Goal: Transaction & Acquisition: Obtain resource

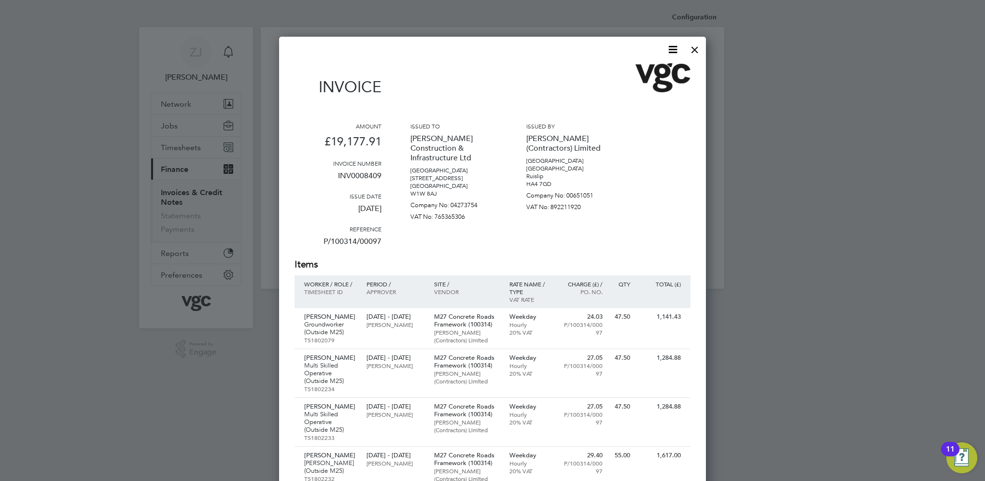
scroll to position [864, 427]
click at [696, 49] on div at bounding box center [694, 47] width 17 height 17
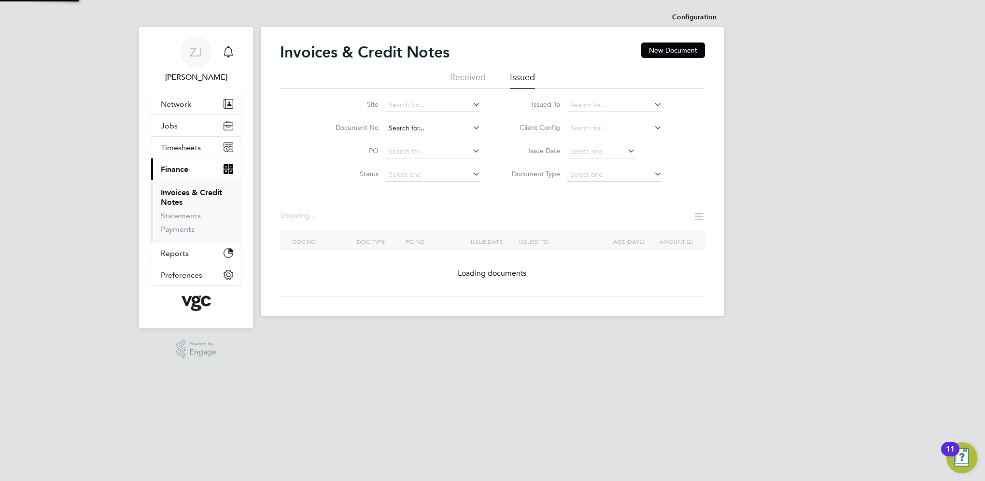
click at [430, 125] on input at bounding box center [432, 129] width 95 height 14
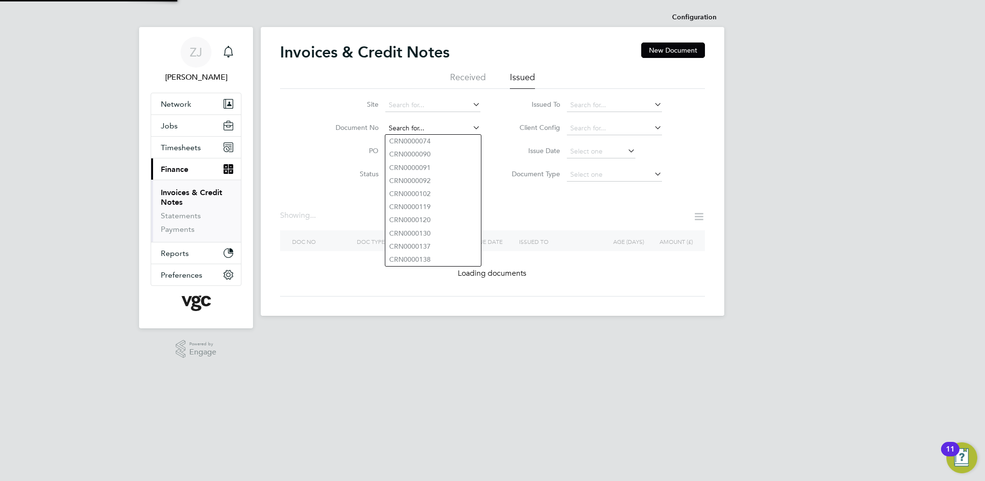
paste input "INV0008341"
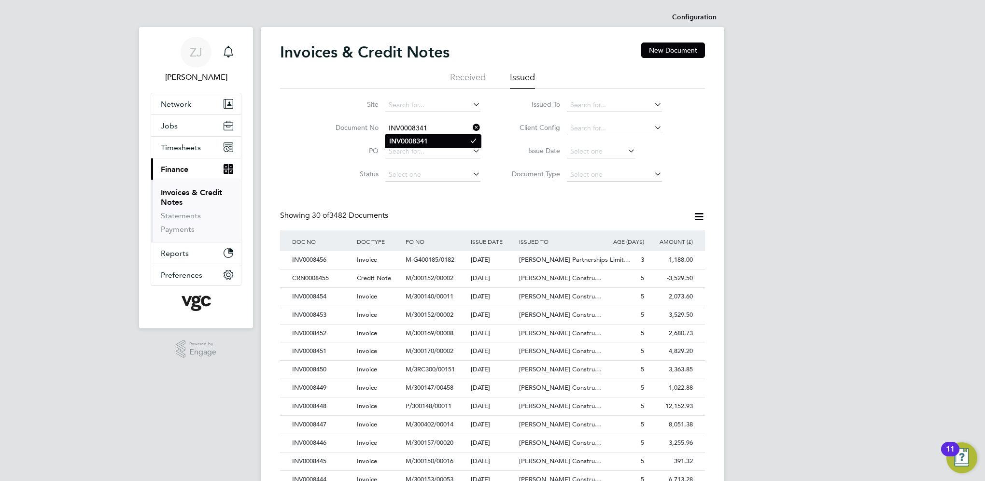
type input "INV0008341"
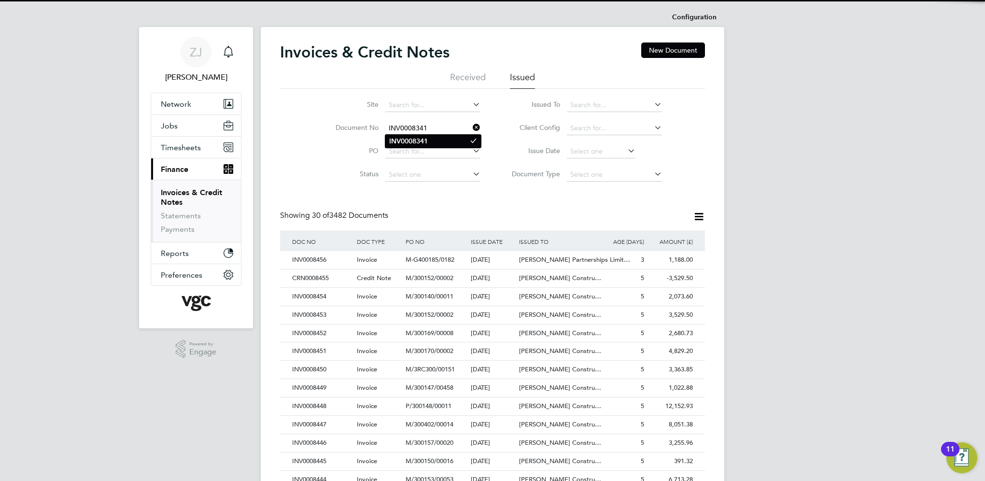
click at [405, 139] on b "INV0008341" at bounding box center [408, 141] width 39 height 8
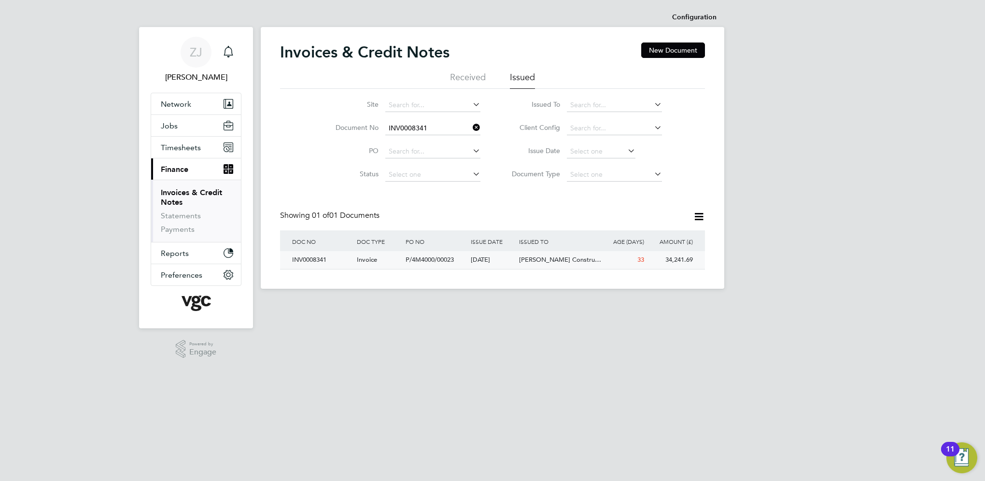
click at [315, 259] on div "INV0008341" at bounding box center [322, 260] width 65 height 18
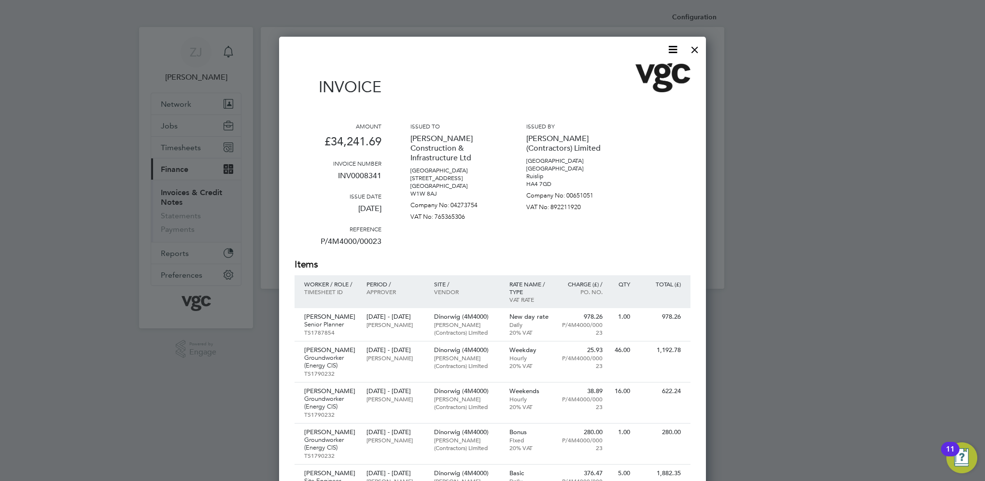
click at [674, 45] on icon at bounding box center [673, 49] width 12 height 12
click at [630, 71] on li "Download Invoice" at bounding box center [643, 73] width 67 height 14
click at [695, 49] on div at bounding box center [694, 47] width 17 height 17
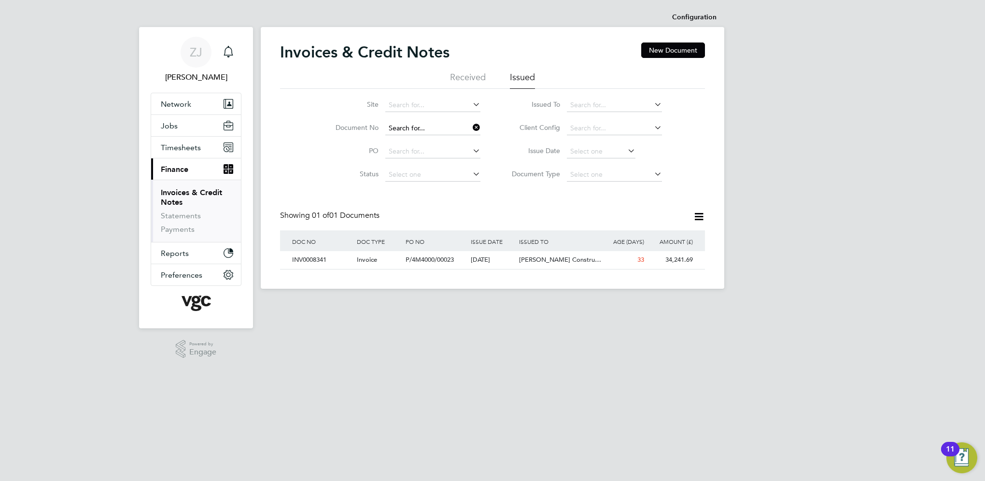
click at [432, 126] on input at bounding box center [432, 129] width 95 height 14
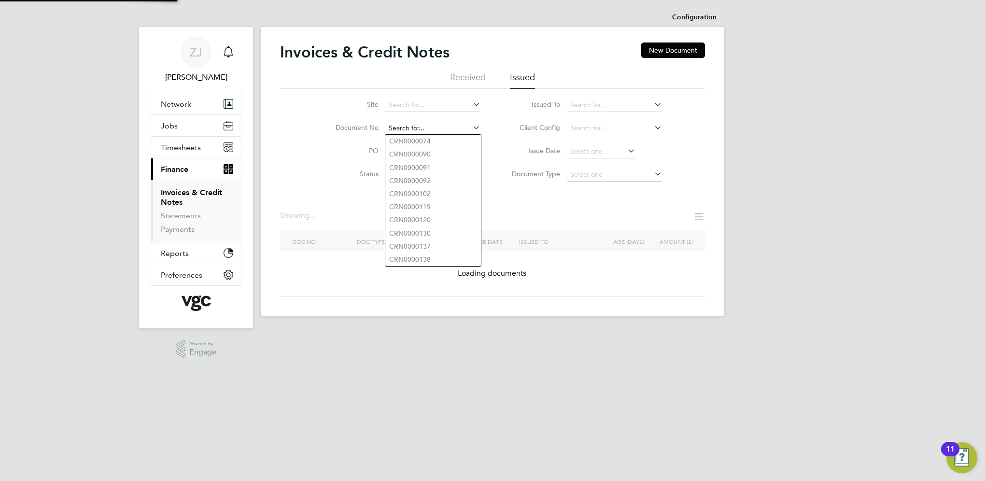
paste input "INV0008339"
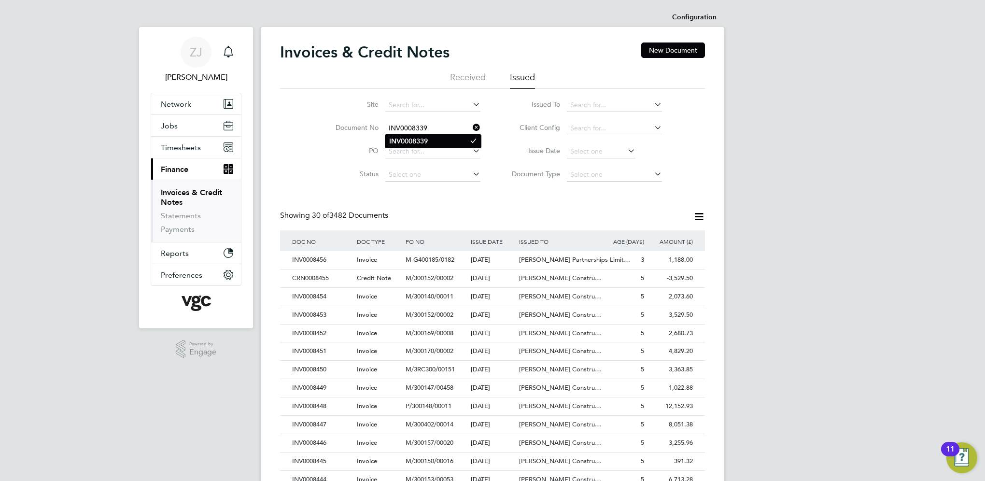
type input "INV0008339"
click at [404, 141] on b "INV0008339" at bounding box center [408, 141] width 39 height 8
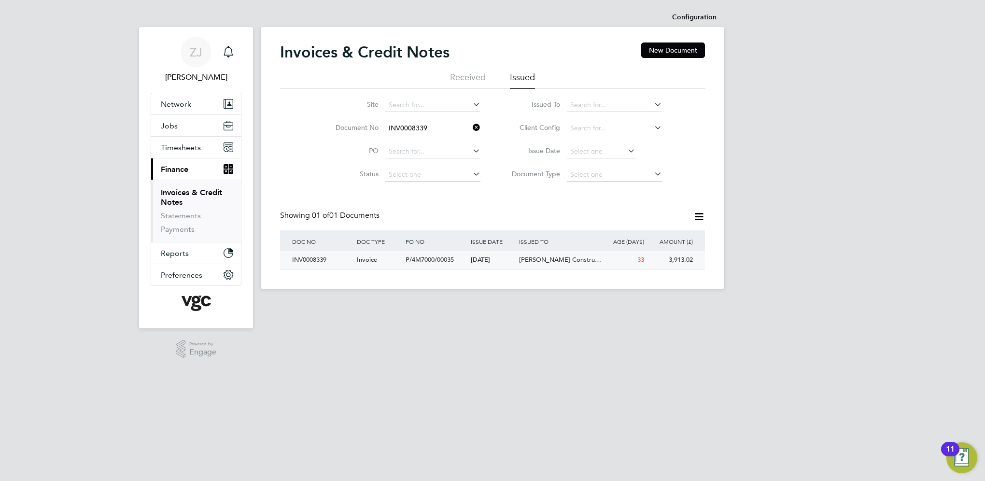
click at [320, 258] on div "INV0008339" at bounding box center [322, 260] width 65 height 18
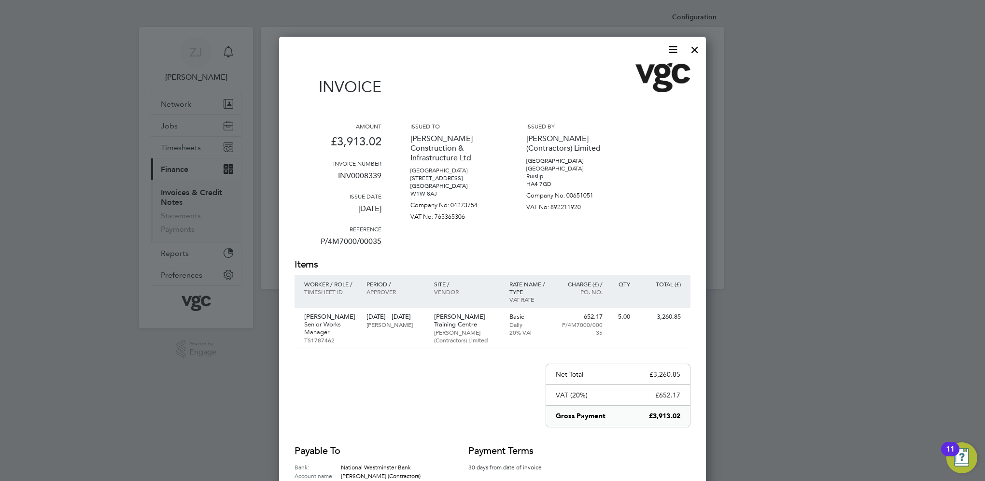
click at [674, 49] on icon at bounding box center [673, 49] width 12 height 12
click at [627, 71] on li "Download Invoice" at bounding box center [643, 73] width 67 height 14
click at [696, 49] on div at bounding box center [694, 47] width 17 height 17
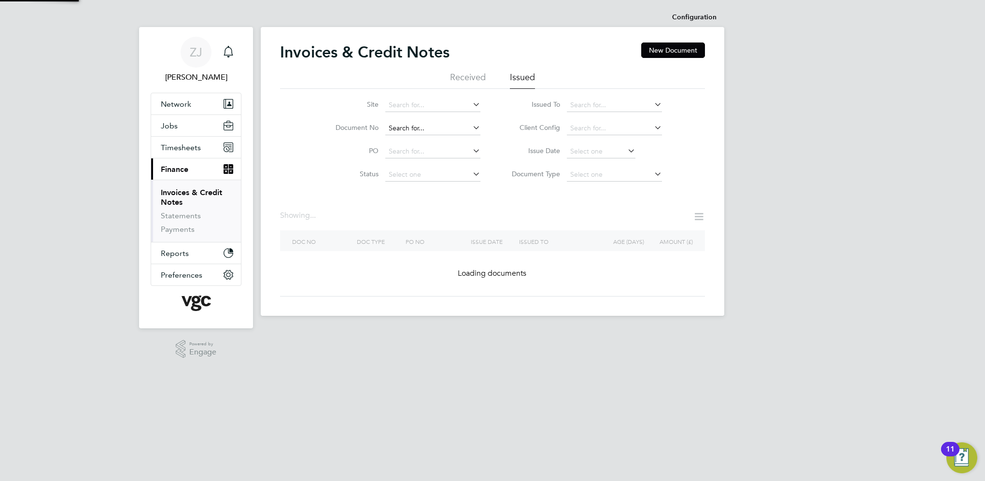
click at [438, 127] on input at bounding box center [432, 129] width 95 height 14
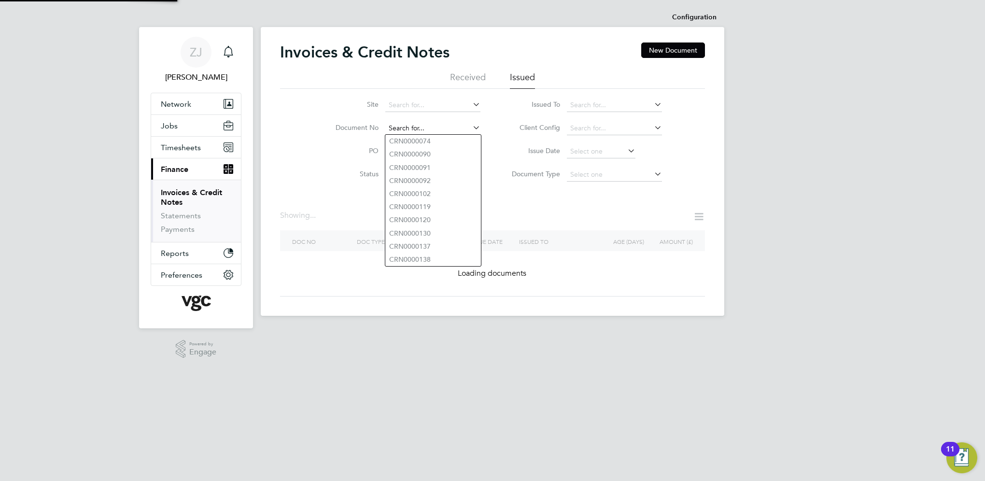
paste input "INV0008342"
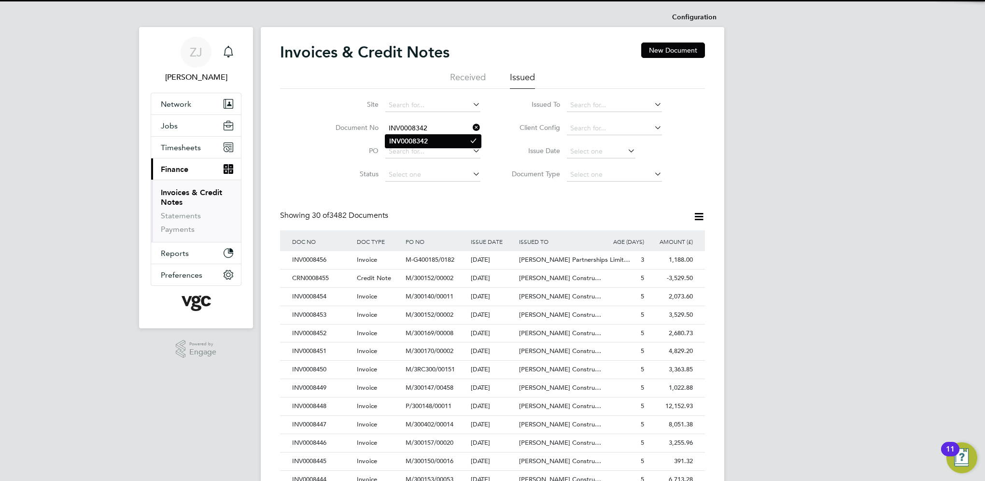
type input "INV0008342"
click at [409, 141] on b "INV0008342" at bounding box center [408, 141] width 39 height 8
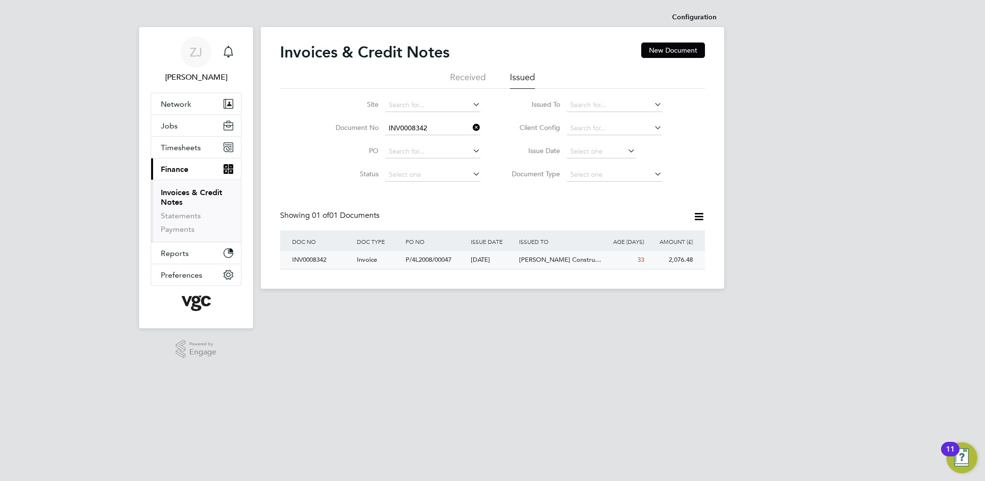
click at [309, 259] on div "INV0008342" at bounding box center [322, 260] width 65 height 18
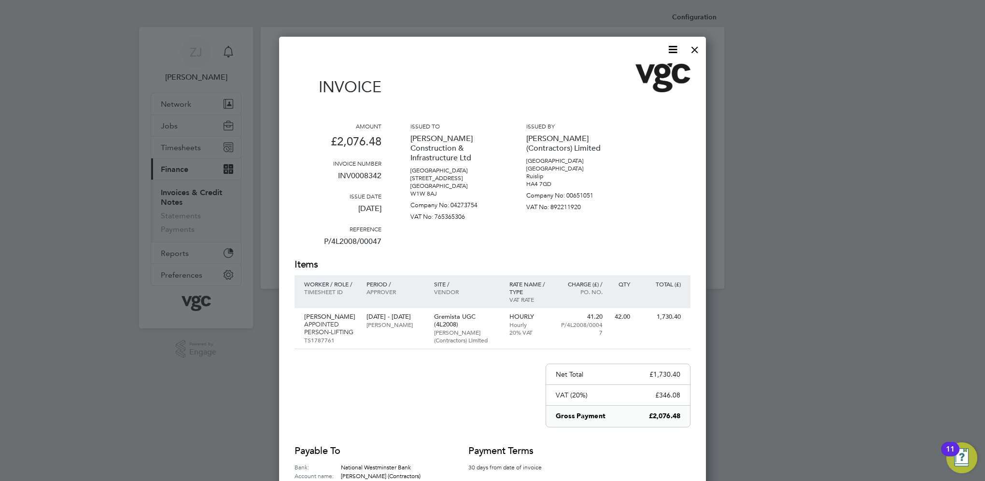
click at [672, 48] on icon at bounding box center [673, 49] width 12 height 12
click at [622, 71] on li "Download Invoice" at bounding box center [643, 73] width 67 height 14
click at [697, 50] on div at bounding box center [694, 47] width 17 height 17
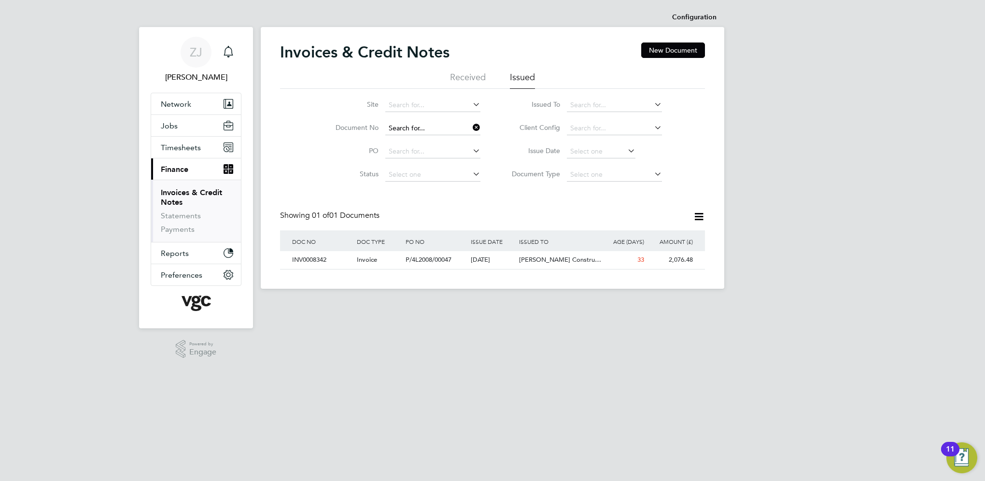
click at [442, 128] on input at bounding box center [432, 129] width 95 height 14
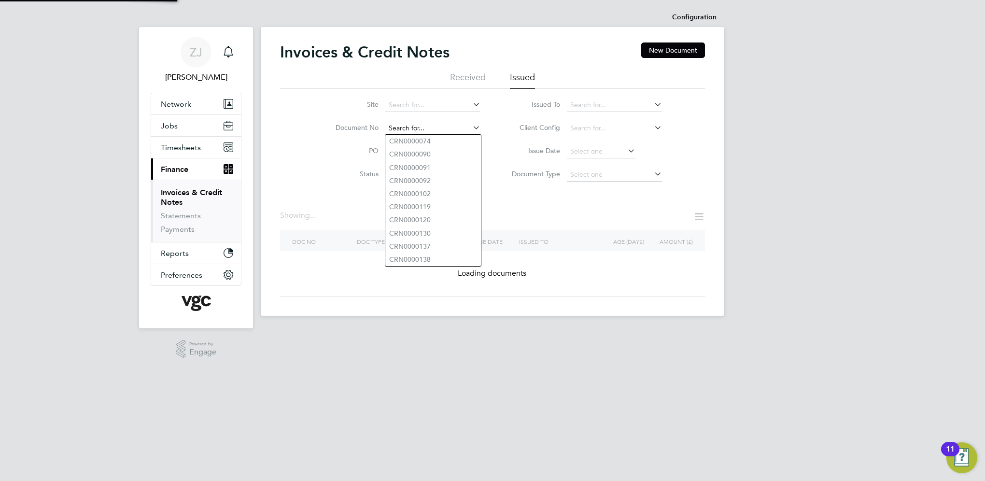
paste input "INV0008367"
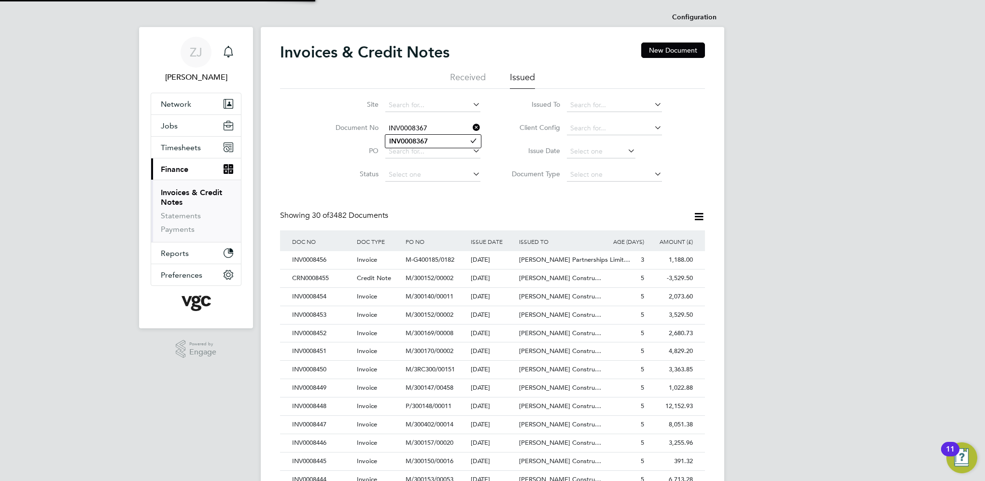
type input "INV0008367"
click at [411, 140] on b "INV0008367" at bounding box center [408, 141] width 39 height 8
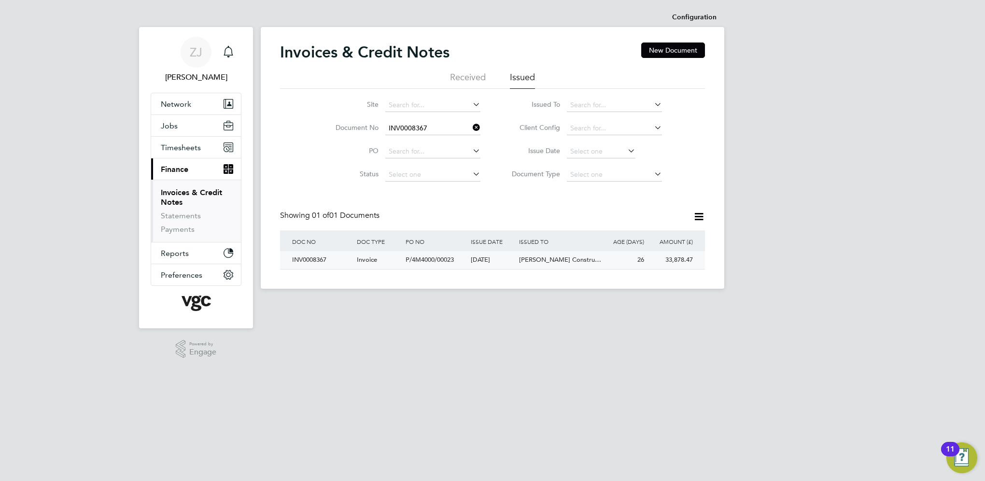
click at [317, 259] on div "INV0008367" at bounding box center [322, 260] width 65 height 18
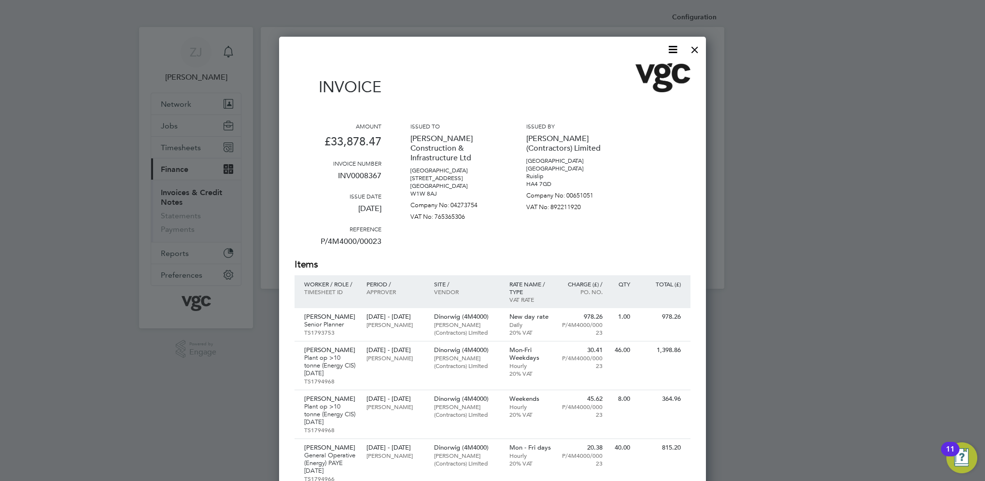
click at [671, 49] on icon at bounding box center [673, 49] width 12 height 12
click at [627, 71] on li "Download Invoice" at bounding box center [643, 73] width 67 height 14
click at [692, 48] on div at bounding box center [694, 47] width 17 height 17
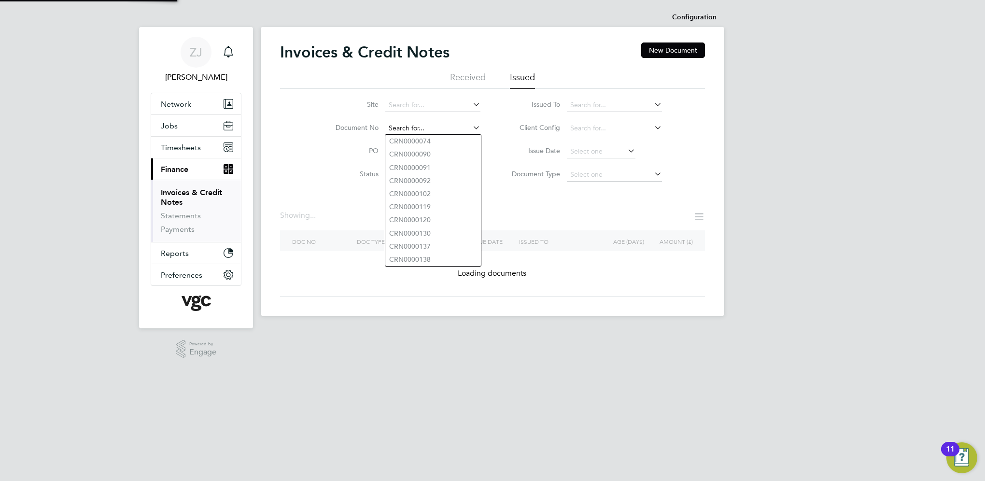
click at [437, 127] on input at bounding box center [432, 129] width 95 height 14
paste input "INV0008366"
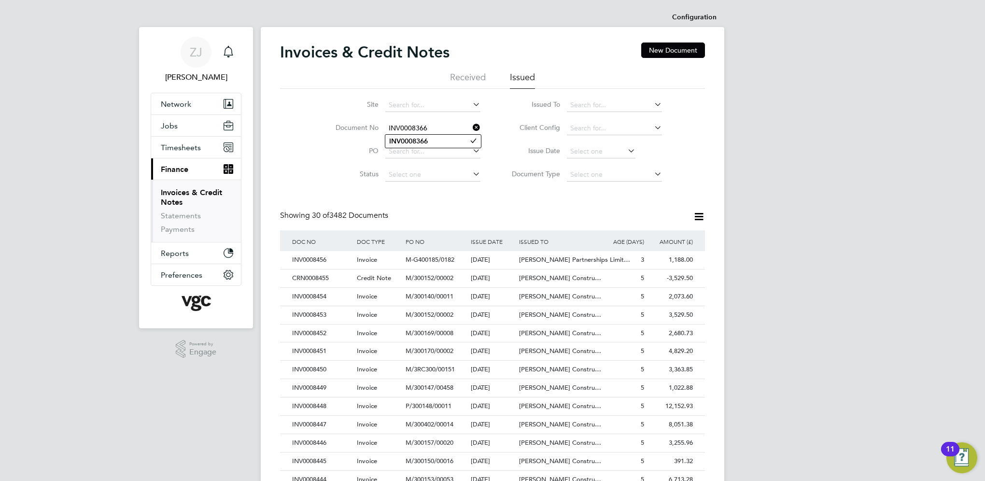
type input "INV0008366"
click at [405, 140] on b "INV0008366" at bounding box center [408, 141] width 39 height 8
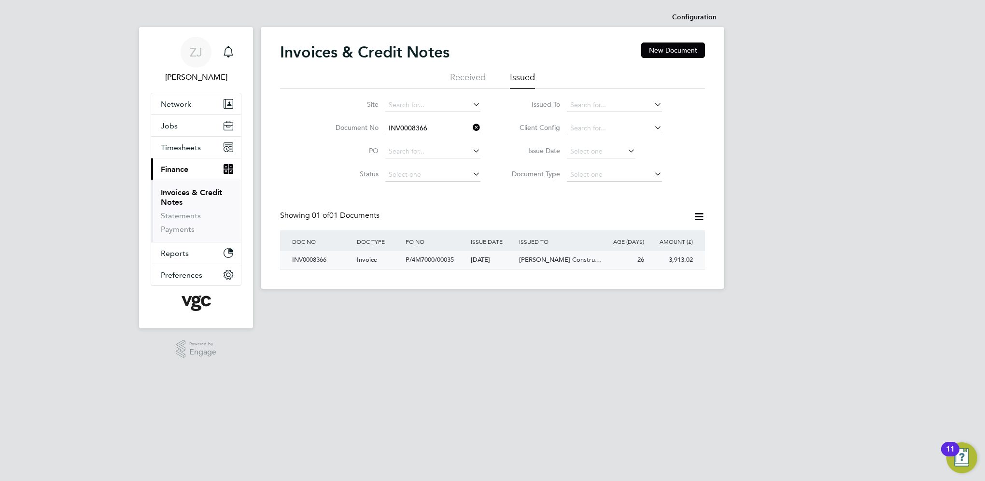
click at [310, 260] on div "INV0008366" at bounding box center [322, 260] width 65 height 18
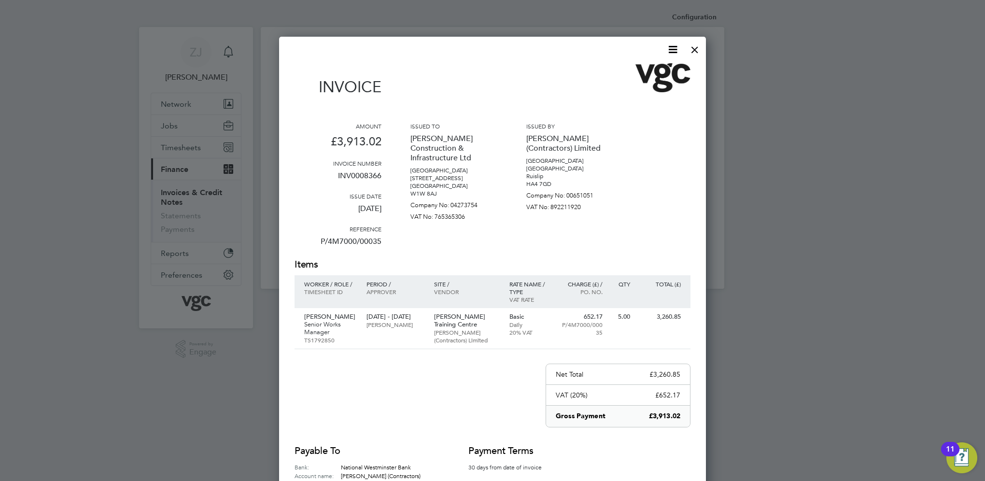
click at [672, 46] on icon at bounding box center [673, 49] width 12 height 12
click at [632, 71] on li "Download Invoice" at bounding box center [643, 73] width 67 height 14
click at [691, 48] on div at bounding box center [694, 47] width 17 height 17
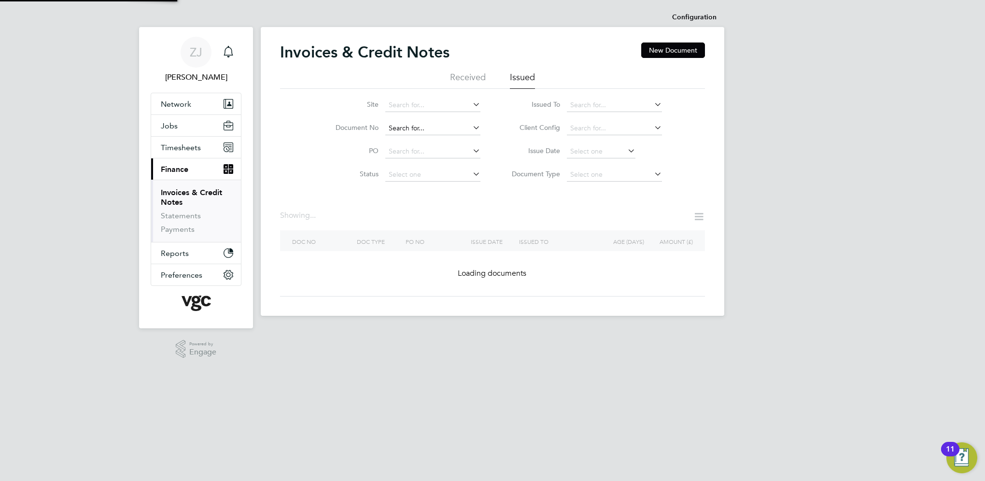
click at [438, 127] on input at bounding box center [432, 129] width 95 height 14
paste input "INV0008391"
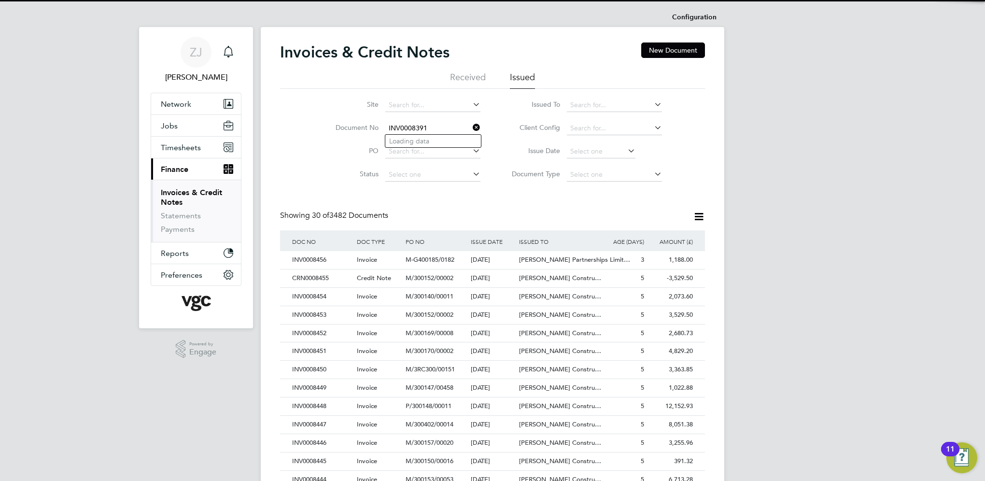
scroll to position [18, 66]
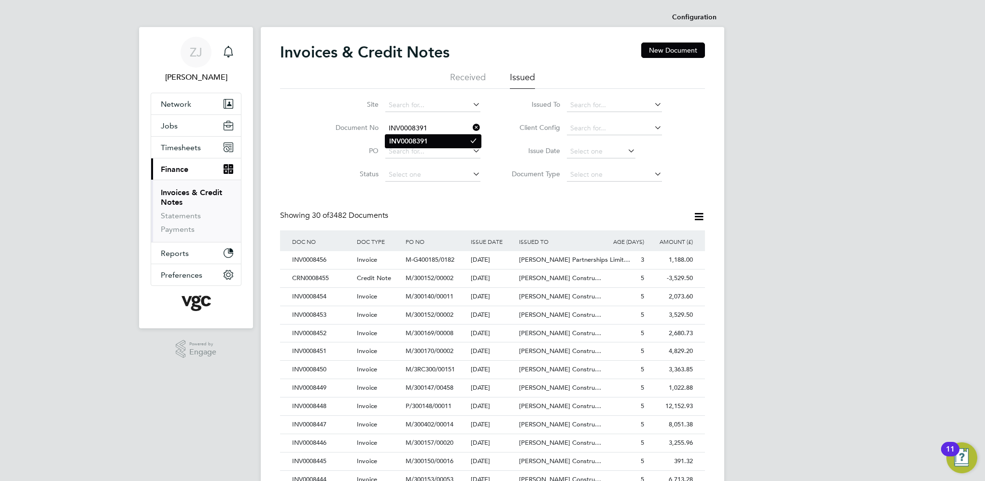
type input "INV0008391"
click at [417, 138] on b "INV0008391" at bounding box center [408, 141] width 39 height 8
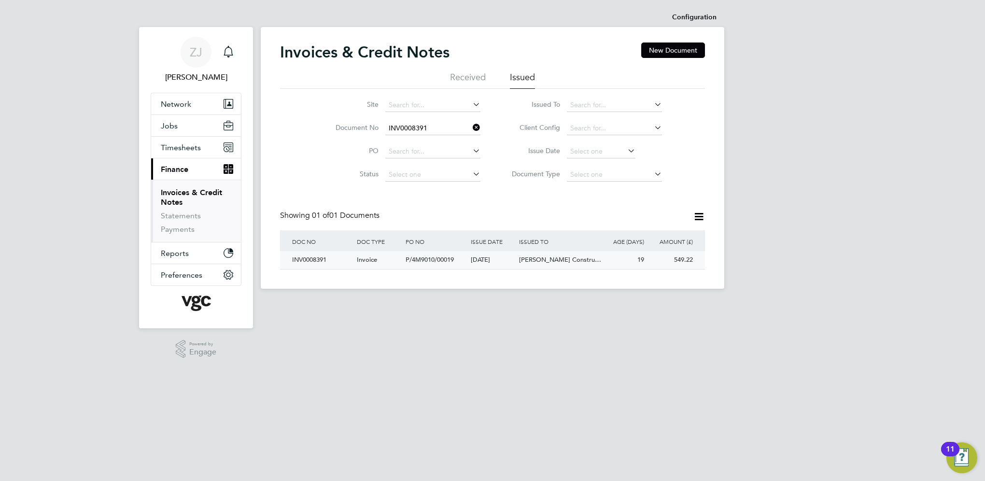
click at [307, 260] on div "INV0008391" at bounding box center [322, 260] width 65 height 18
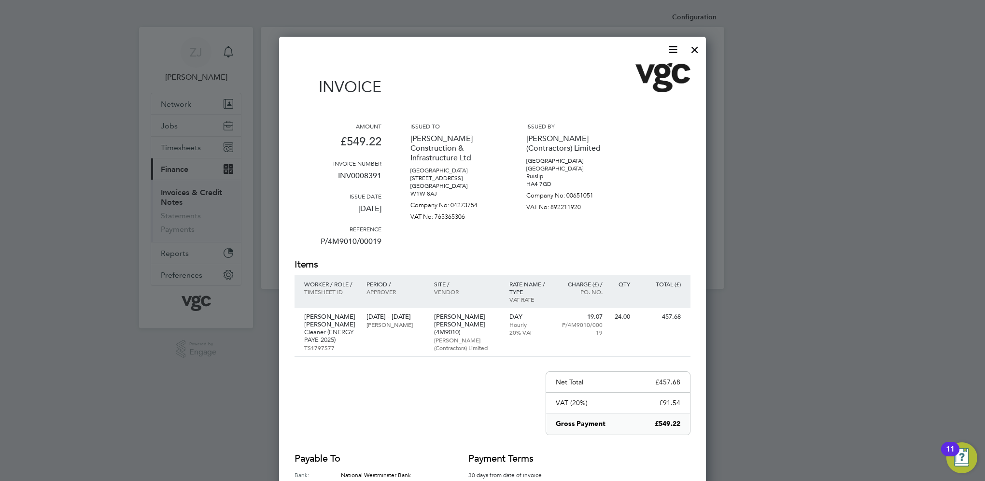
click at [674, 52] on icon at bounding box center [673, 49] width 12 height 12
click at [628, 71] on li "Download Invoice" at bounding box center [643, 73] width 67 height 14
click at [693, 49] on div at bounding box center [694, 47] width 17 height 17
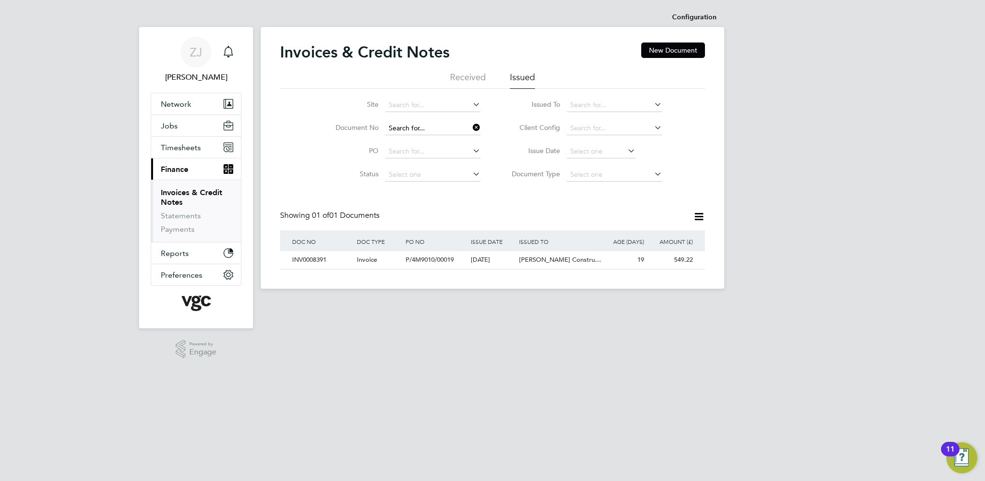
click at [441, 127] on input at bounding box center [432, 129] width 95 height 14
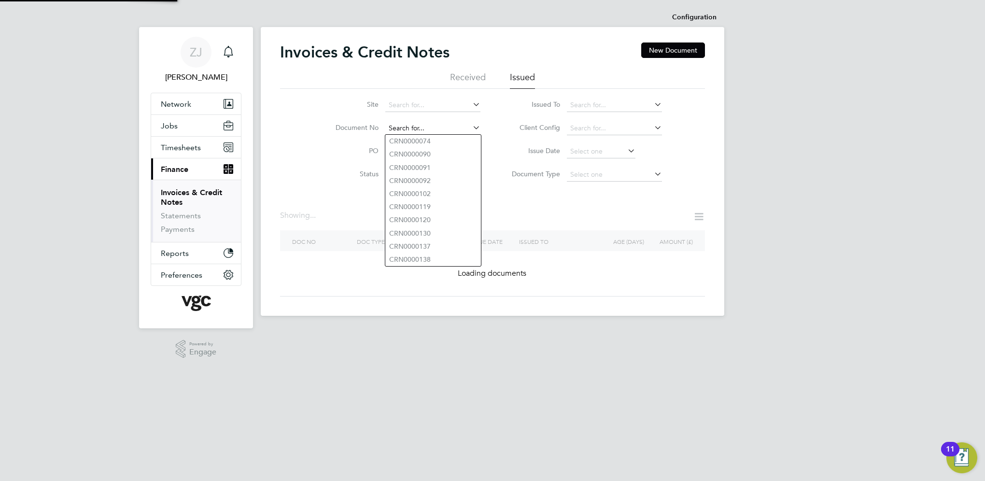
paste input "INV0008415"
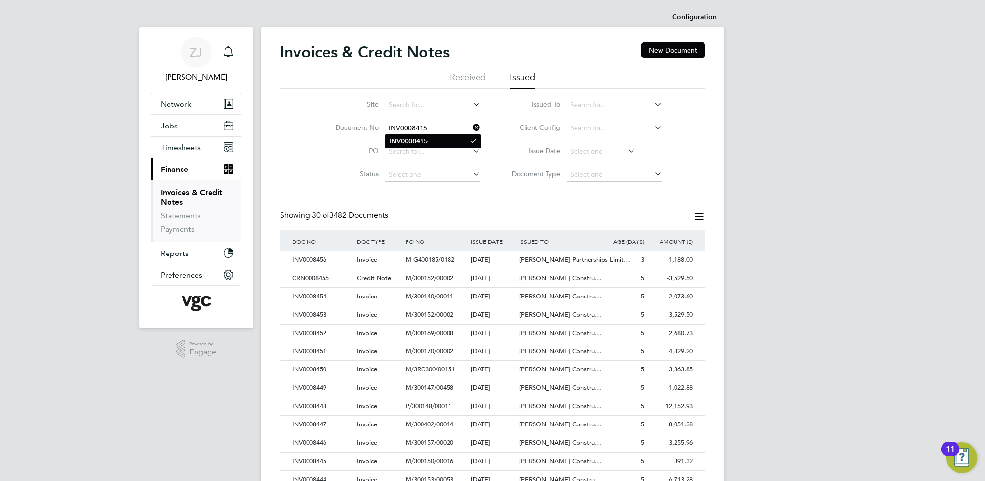
type input "INV0008415"
click at [412, 139] on b "INV0008415" at bounding box center [408, 141] width 39 height 8
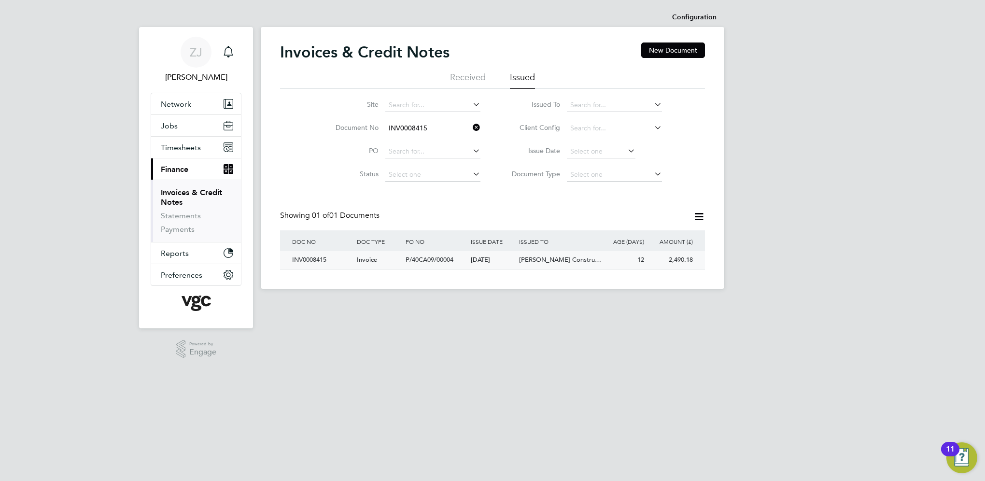
click at [302, 260] on div "INV0008415" at bounding box center [322, 260] width 65 height 18
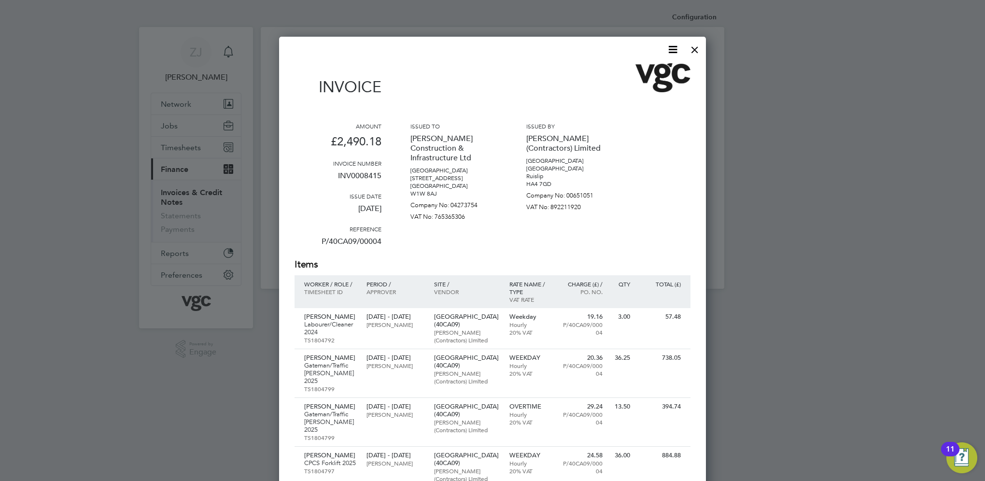
click at [674, 49] on icon at bounding box center [673, 49] width 12 height 12
click at [620, 71] on li "Download Invoice" at bounding box center [643, 73] width 67 height 14
click at [697, 49] on div at bounding box center [694, 47] width 17 height 17
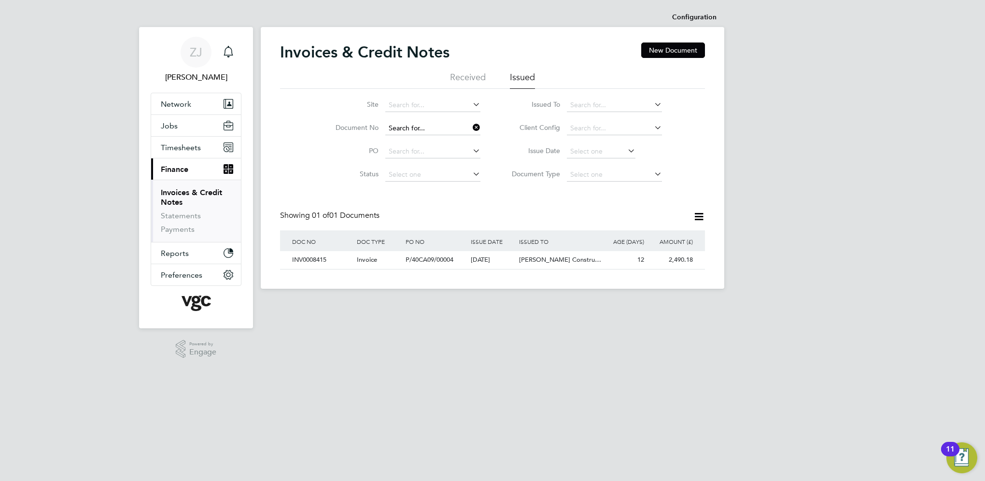
click at [434, 127] on input at bounding box center [432, 129] width 95 height 14
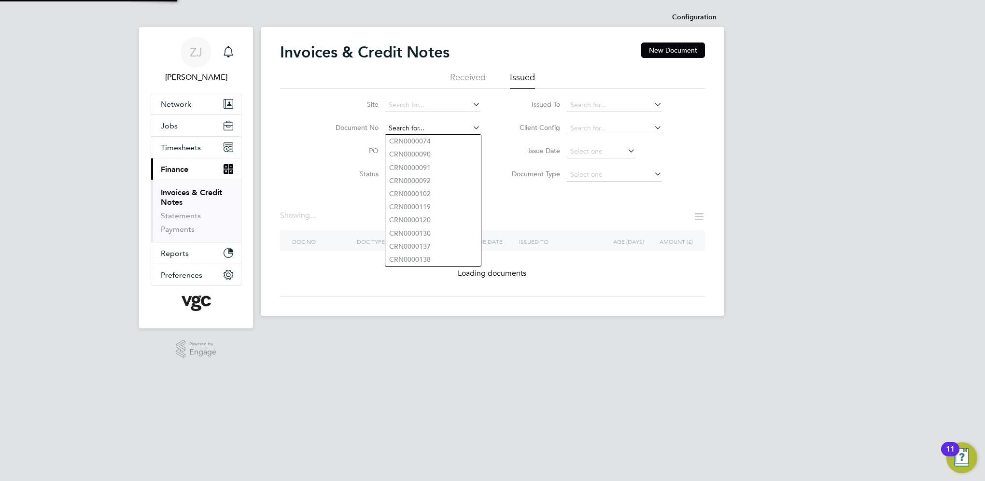
paste input "INV0008407"
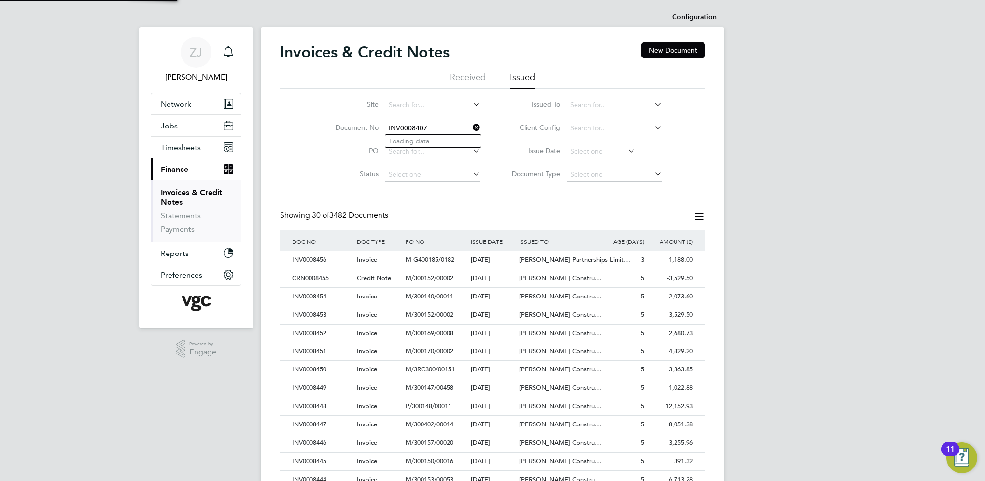
scroll to position [18, 66]
type input "INV0008407"
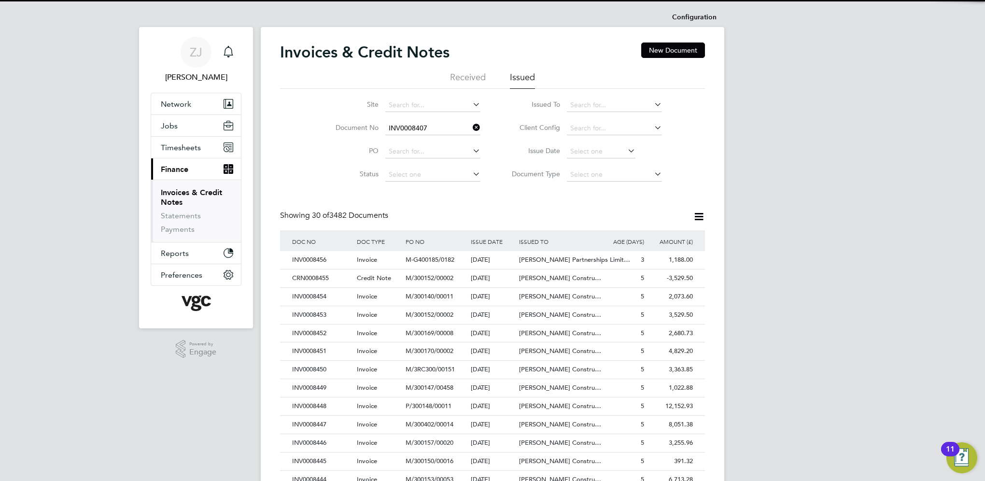
click at [411, 140] on b "INV0008407" at bounding box center [408, 141] width 39 height 8
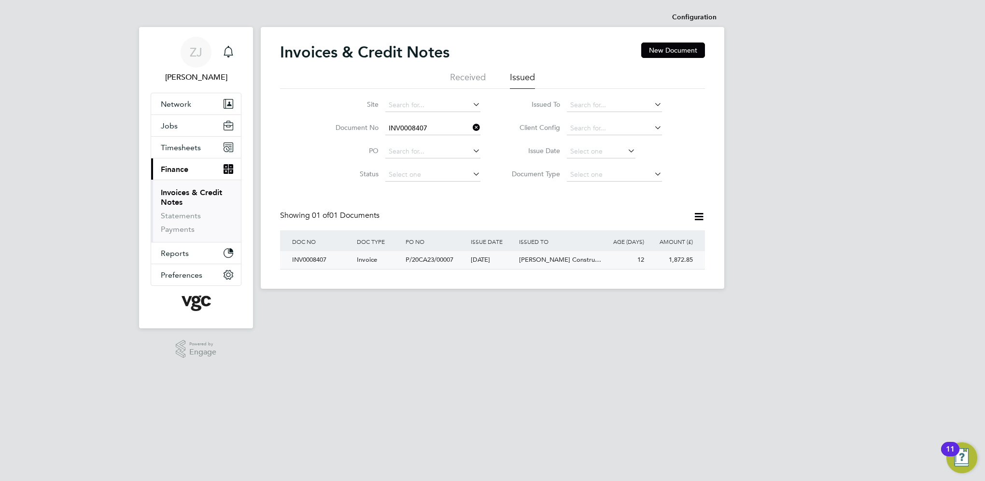
click at [309, 260] on div "INV0008407" at bounding box center [322, 260] width 65 height 18
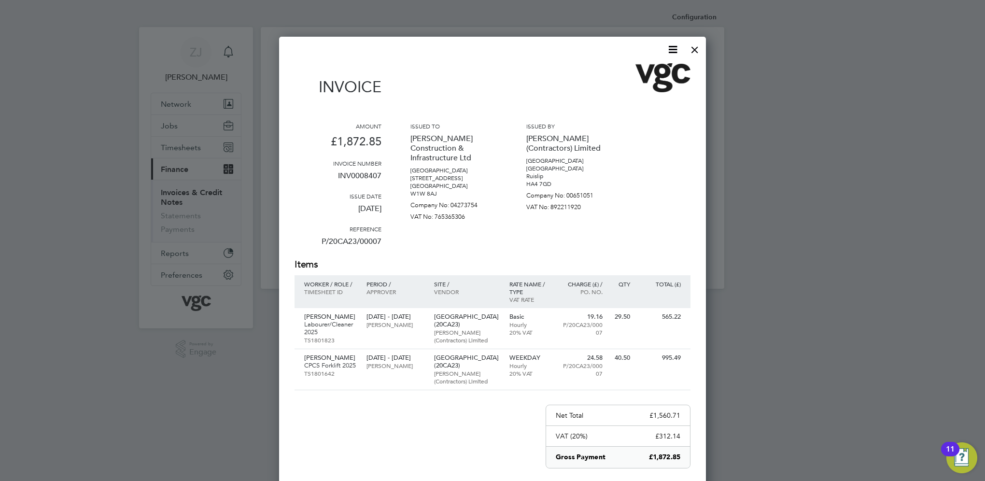
click at [672, 48] on icon at bounding box center [673, 49] width 12 height 12
click at [632, 70] on li "Download Invoice" at bounding box center [643, 73] width 67 height 14
click at [694, 51] on div at bounding box center [694, 47] width 17 height 17
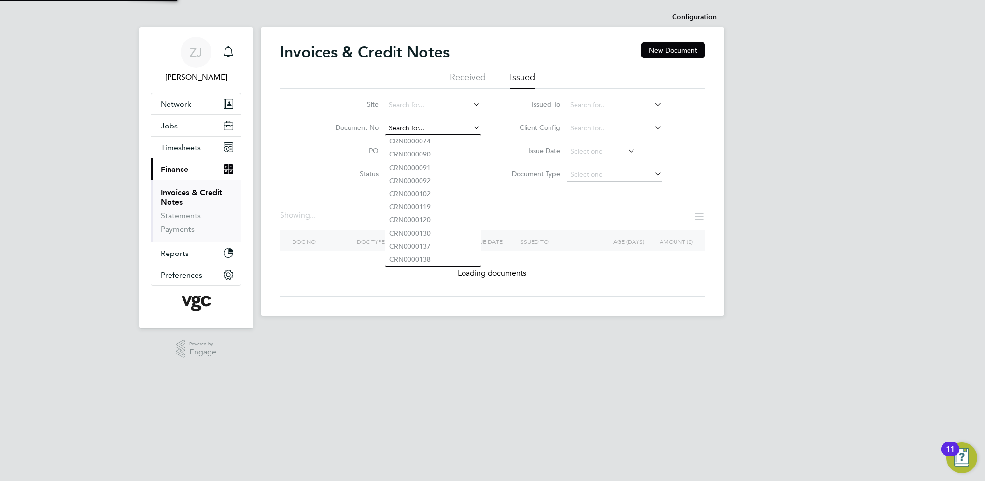
click at [432, 127] on input at bounding box center [432, 129] width 95 height 14
paste input "INV0008408"
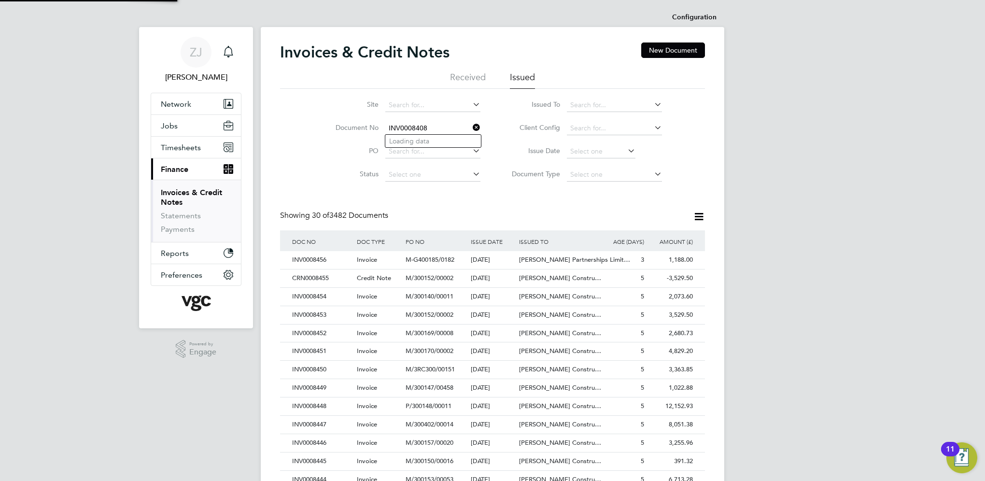
scroll to position [18, 66]
type input "INV0008408"
click at [415, 140] on b "INV0008408" at bounding box center [408, 141] width 39 height 8
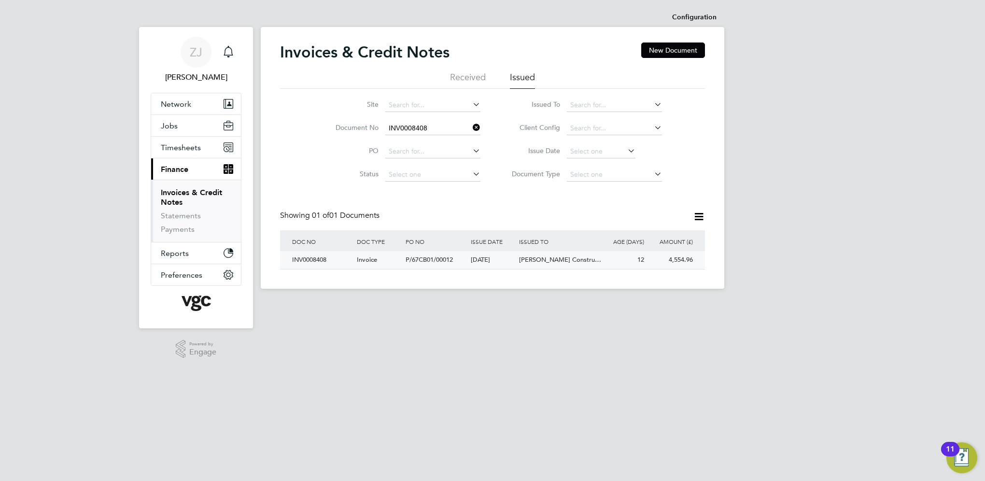
click at [317, 259] on div "INV0008408" at bounding box center [322, 260] width 65 height 18
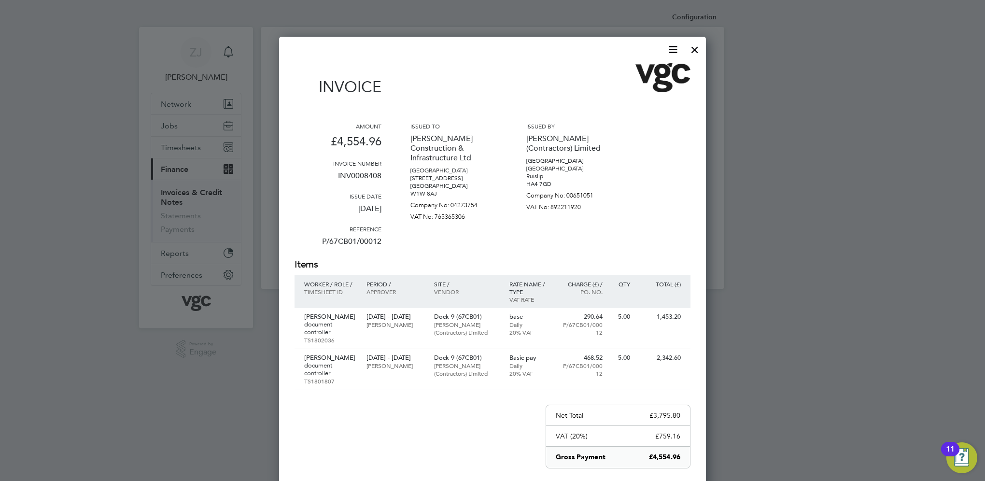
click at [672, 49] on icon at bounding box center [673, 49] width 12 height 12
click at [634, 71] on li "Download Invoice" at bounding box center [643, 73] width 67 height 14
click at [695, 50] on div at bounding box center [694, 47] width 17 height 17
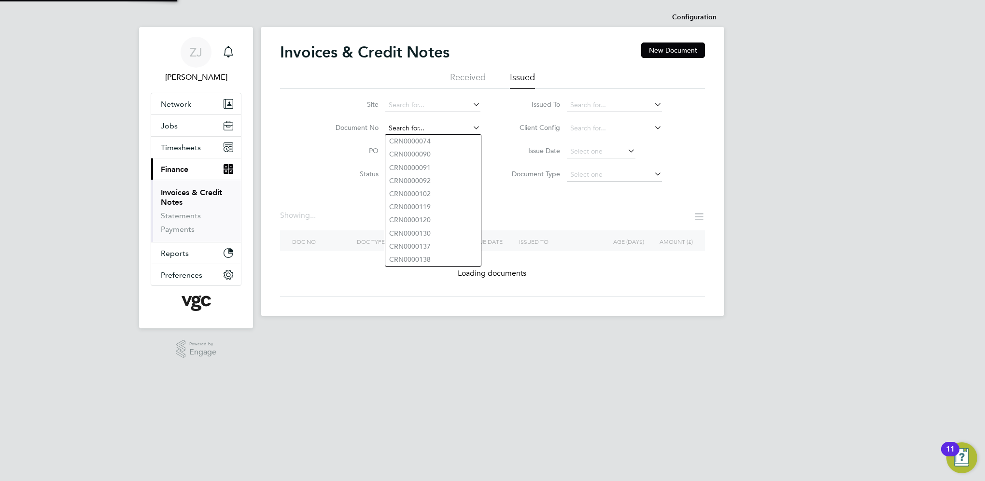
click at [435, 125] on input at bounding box center [432, 129] width 95 height 14
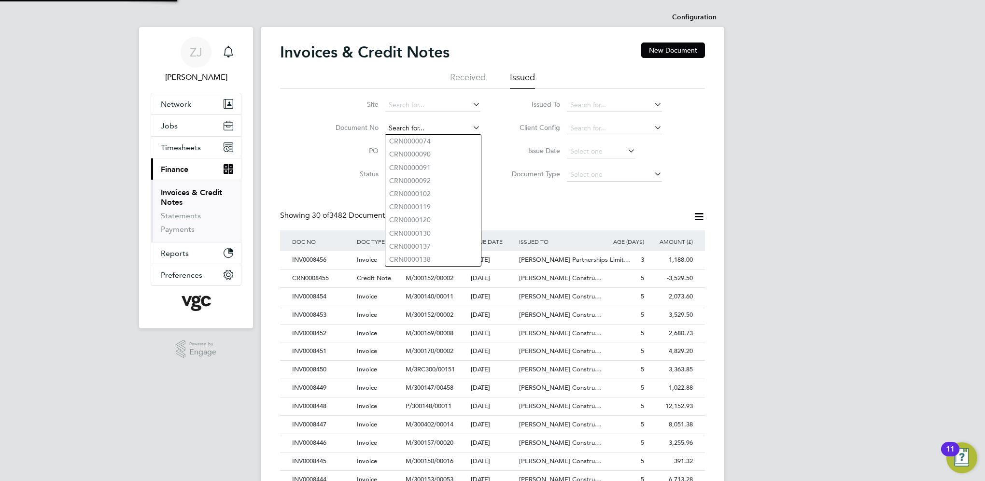
paste input "INV0008420"
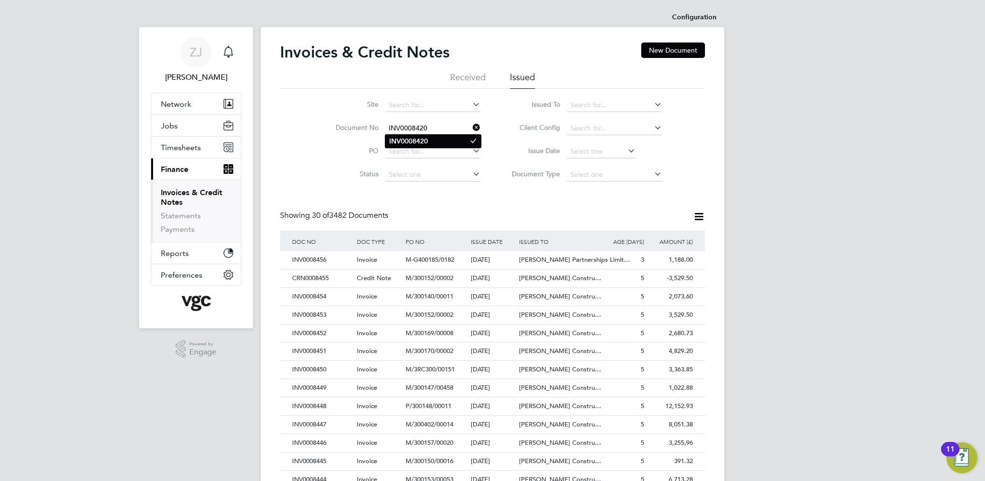
type input "INV0008420"
click at [413, 139] on b "INV0008420" at bounding box center [408, 141] width 39 height 8
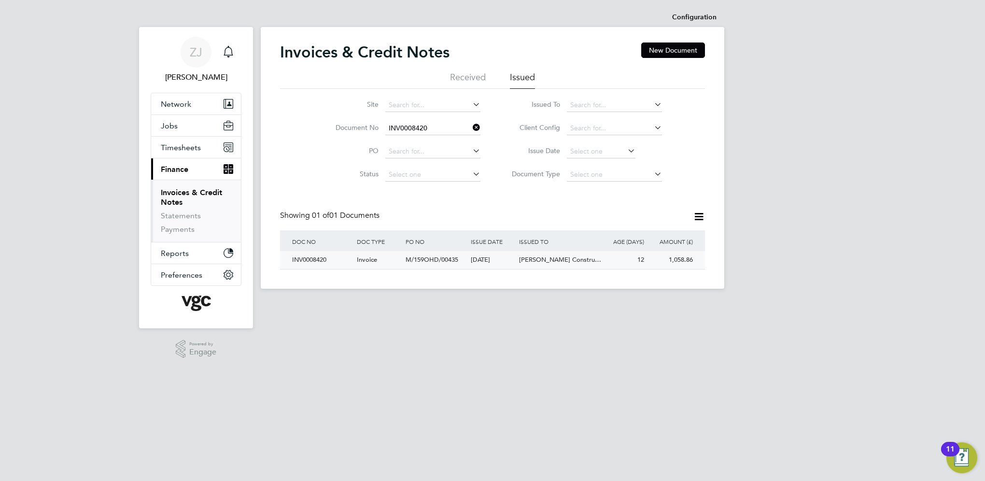
click at [315, 261] on div "INV0008420" at bounding box center [322, 260] width 65 height 18
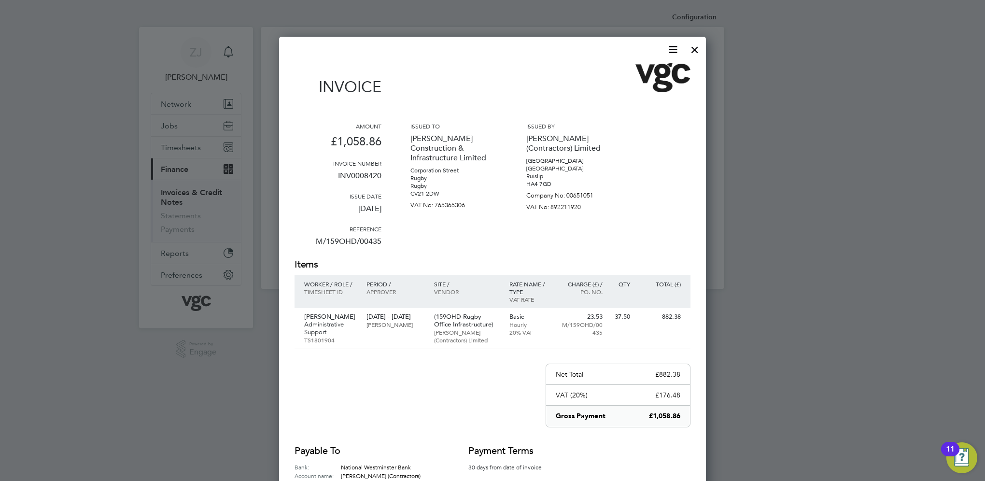
click at [674, 48] on icon at bounding box center [673, 49] width 12 height 12
click at [624, 70] on li "Download Invoice" at bounding box center [643, 73] width 67 height 14
click at [467, 26] on div at bounding box center [492, 240] width 985 height 481
